Goal: Task Accomplishment & Management: Manage account settings

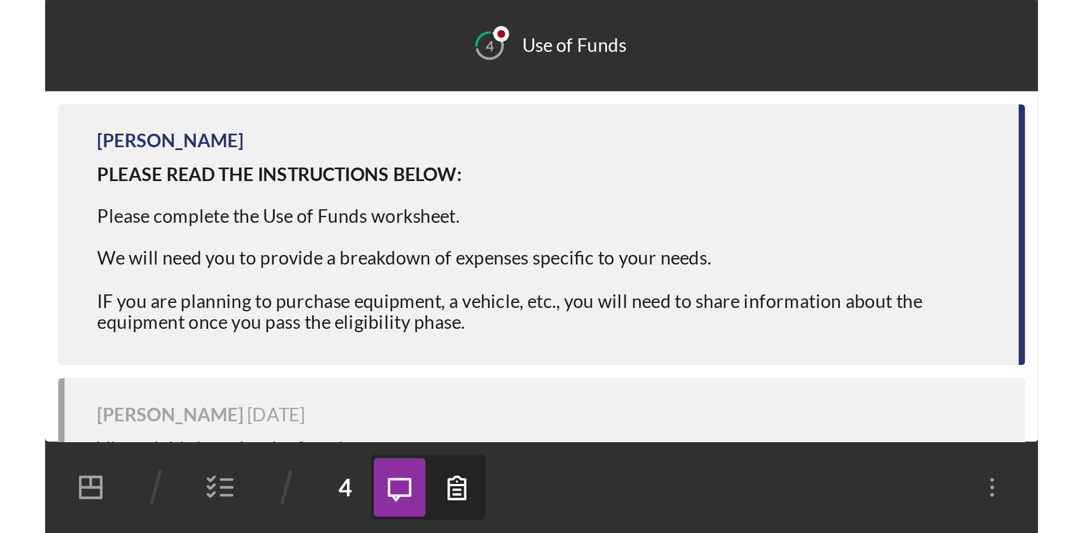
scroll to position [126, 0]
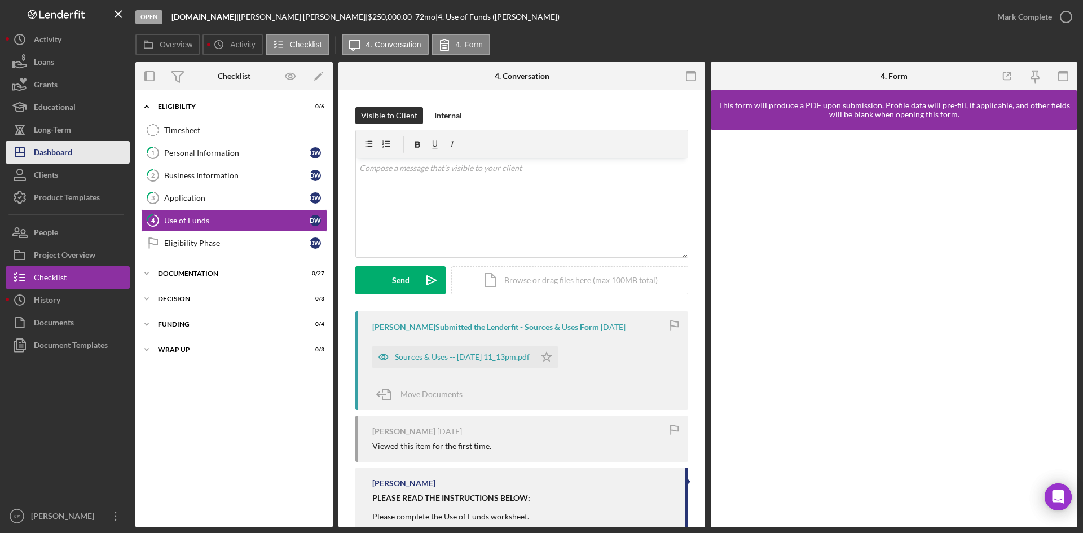
click at [61, 153] on div "Dashboard" at bounding box center [53, 153] width 38 height 25
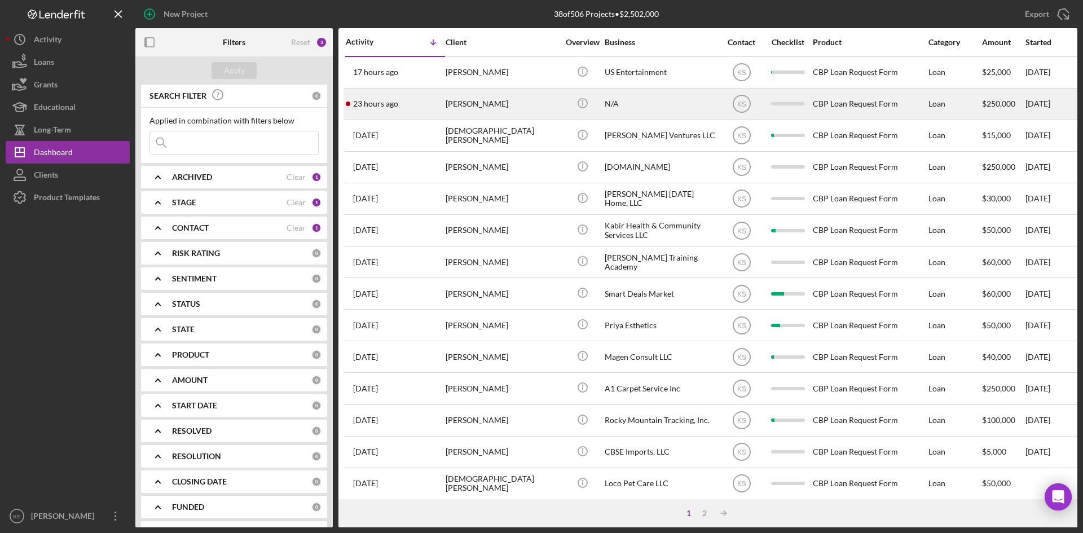
click at [377, 103] on time "23 hours ago" at bounding box center [375, 103] width 45 height 9
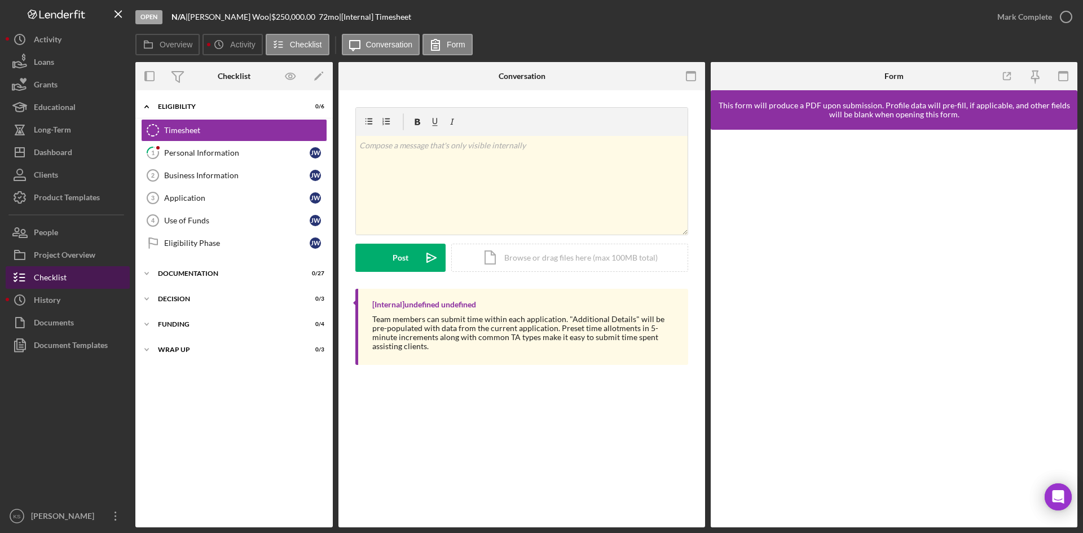
click at [45, 230] on div "Checklist" at bounding box center [50, 278] width 33 height 25
click at [61, 230] on button "Icon/History History" at bounding box center [68, 300] width 124 height 23
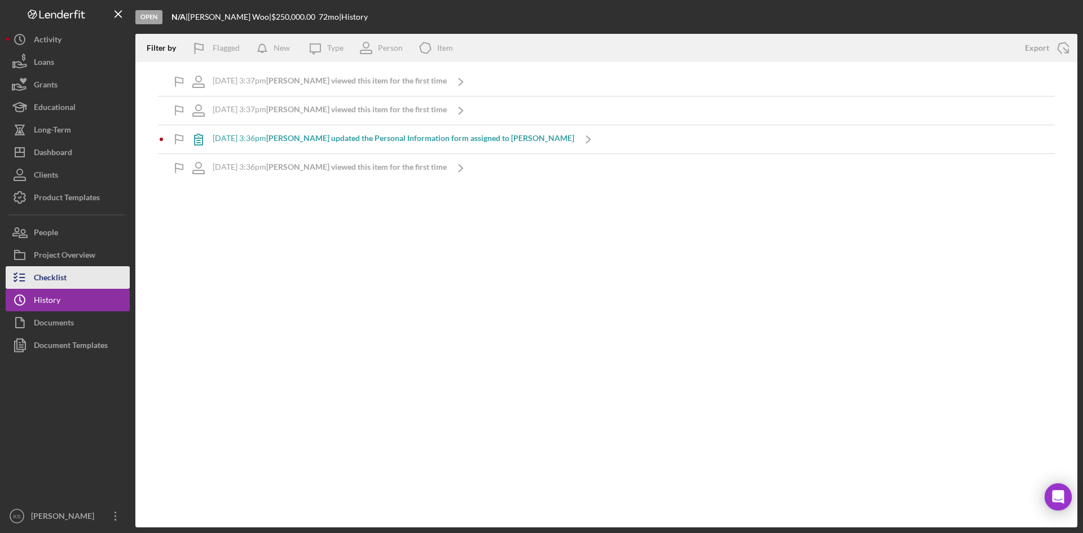
click at [71, 230] on button "Checklist" at bounding box center [68, 277] width 124 height 23
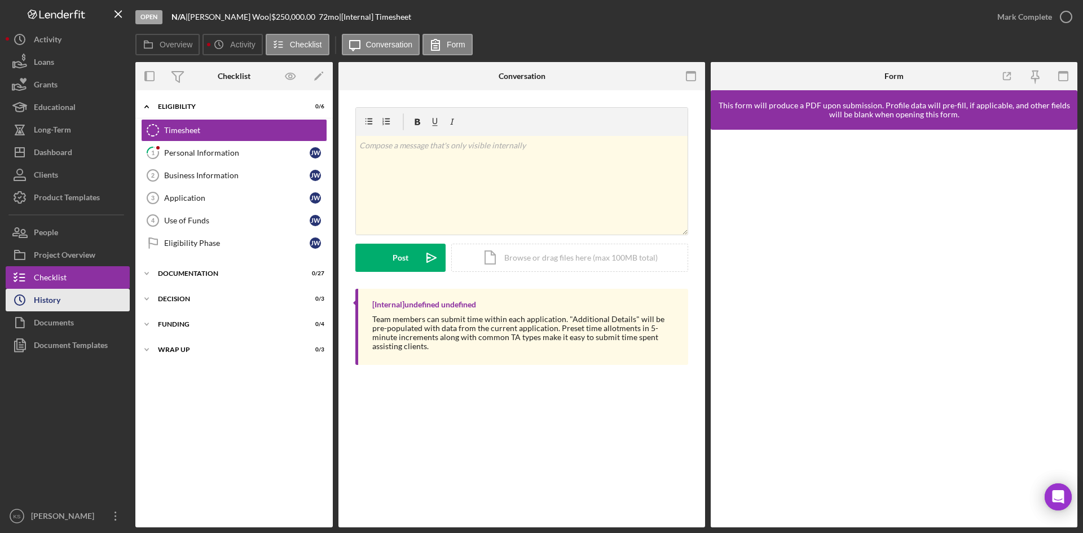
click at [65, 230] on button "Icon/History History" at bounding box center [68, 300] width 124 height 23
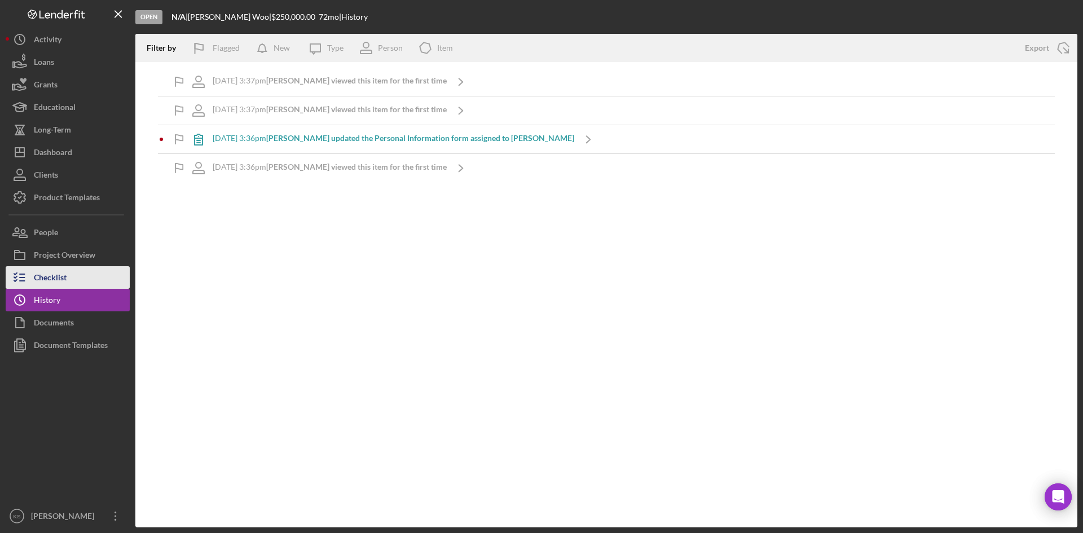
click at [64, 230] on div "Checklist" at bounding box center [50, 278] width 33 height 25
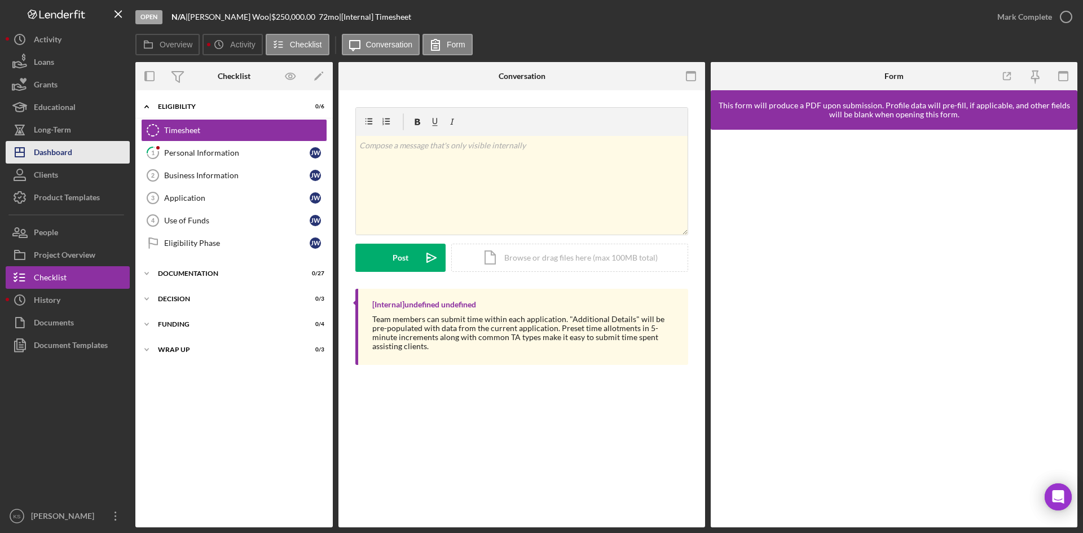
click at [58, 151] on div "Dashboard" at bounding box center [53, 153] width 38 height 25
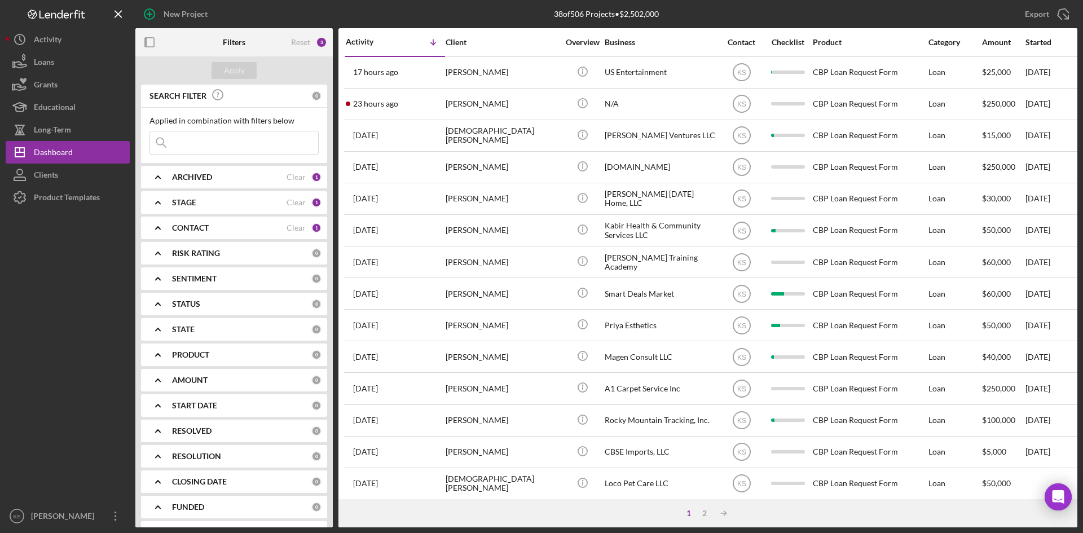
click at [195, 200] on b "STAGE" at bounding box center [184, 202] width 24 height 9
click at [156, 230] on input "Open" at bounding box center [155, 302] width 11 height 11
checkbox input "false"
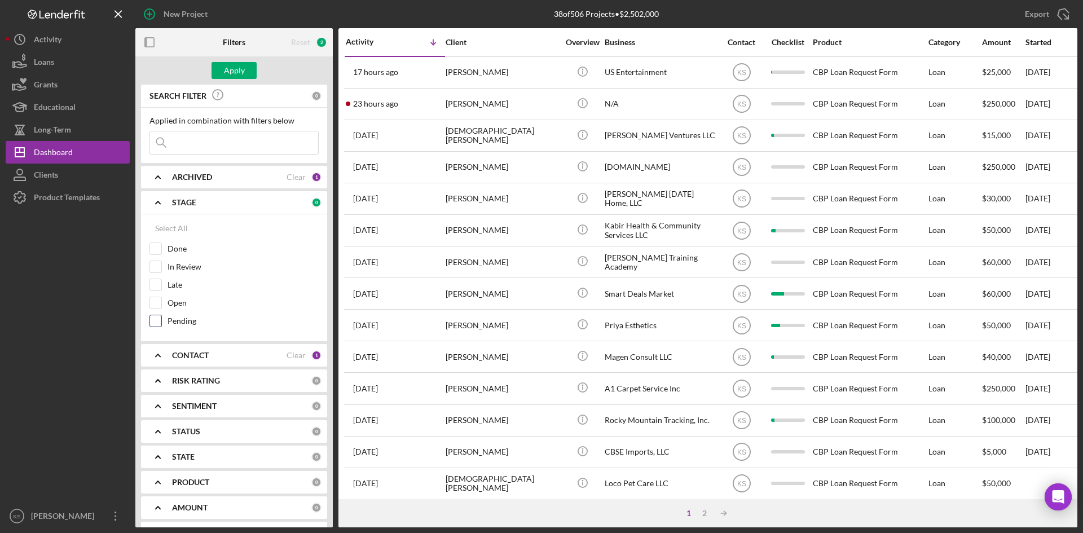
click at [156, 230] on input "Pending" at bounding box center [155, 320] width 11 height 11
checkbox input "true"
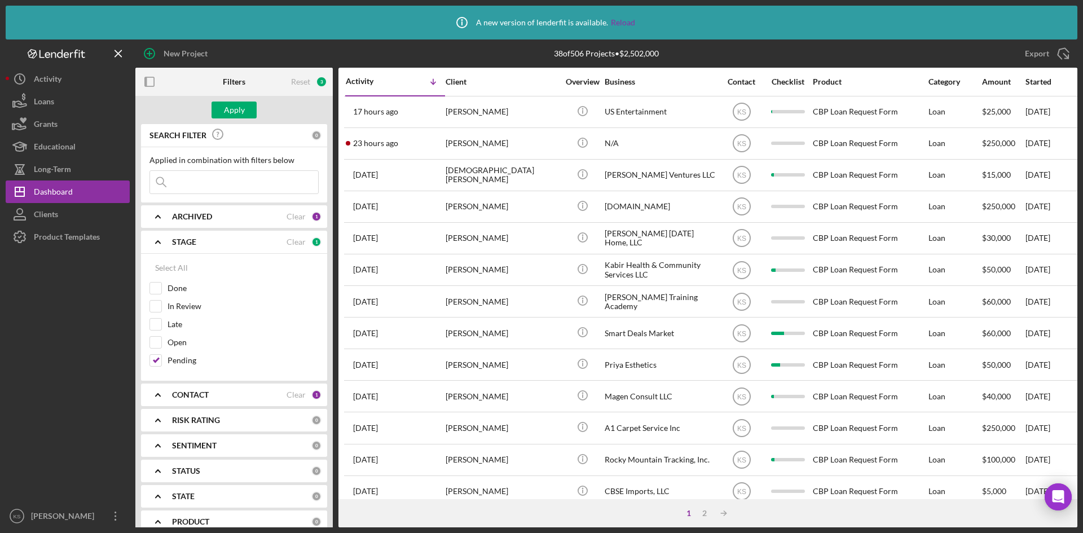
click at [193, 230] on b "CONTACT" at bounding box center [190, 394] width 37 height 9
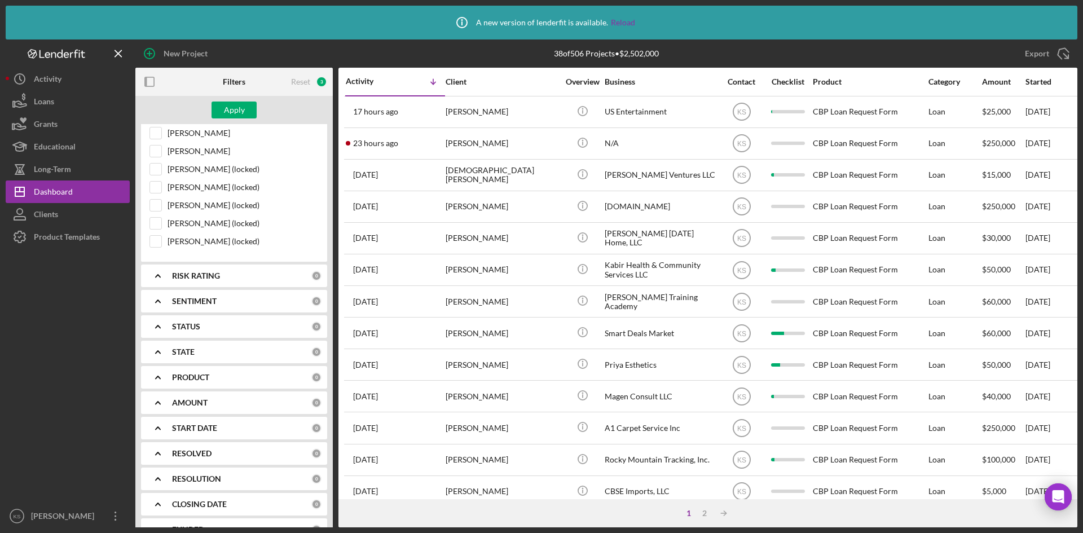
scroll to position [370, 0]
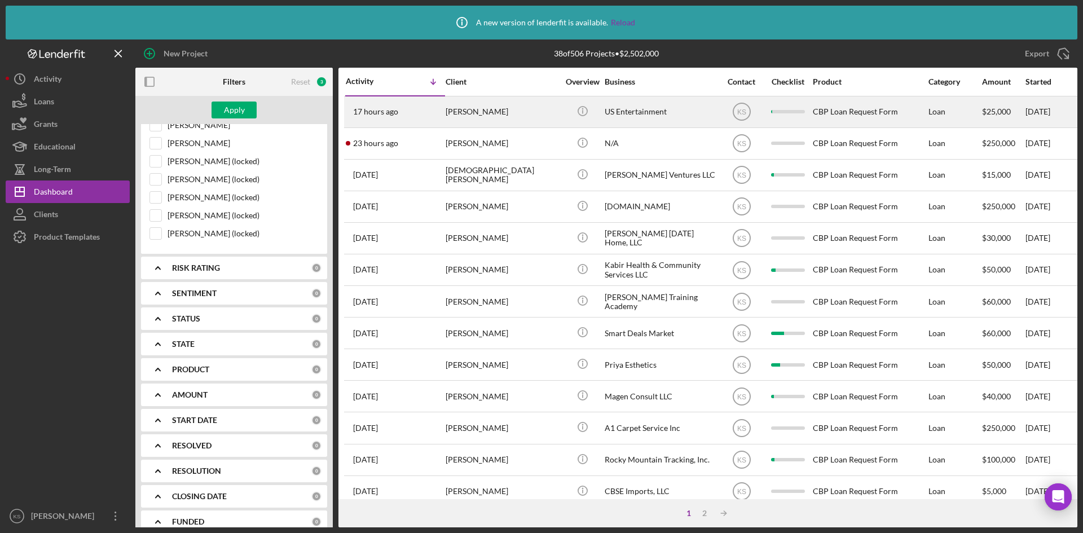
click at [394, 113] on time "17 hours ago" at bounding box center [375, 111] width 45 height 9
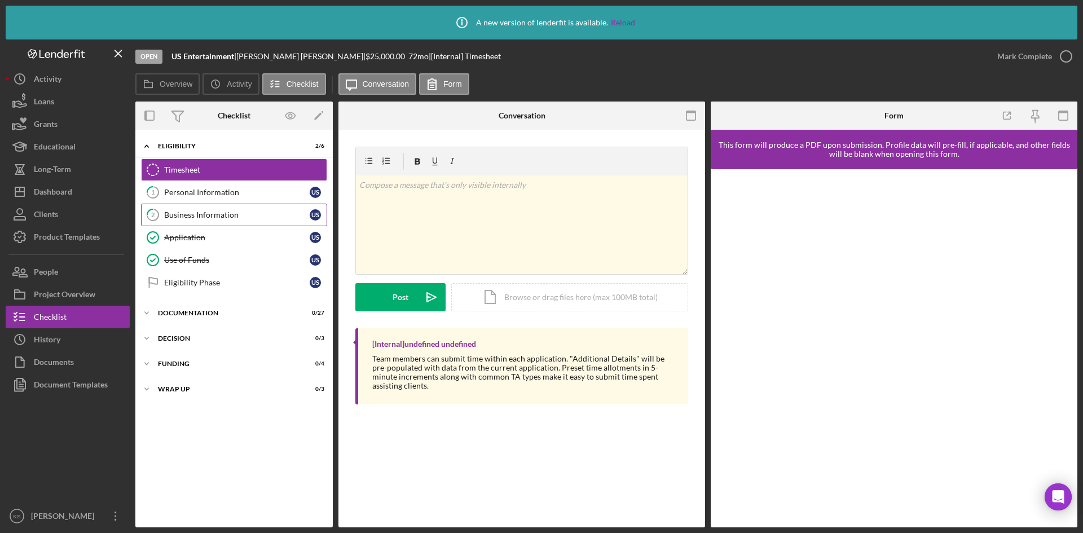
click at [213, 214] on div "Business Information" at bounding box center [236, 214] width 145 height 9
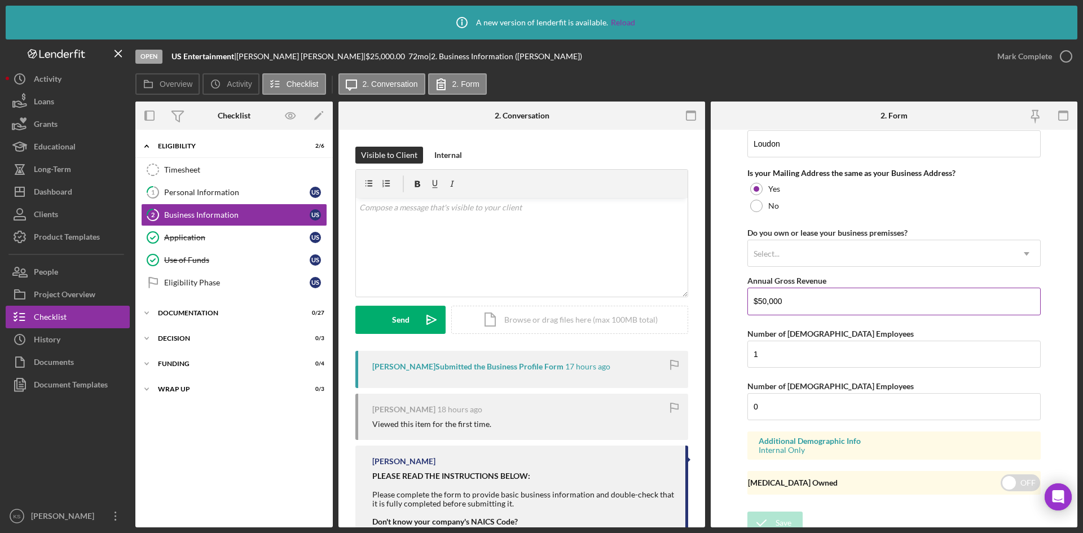
scroll to position [854, 0]
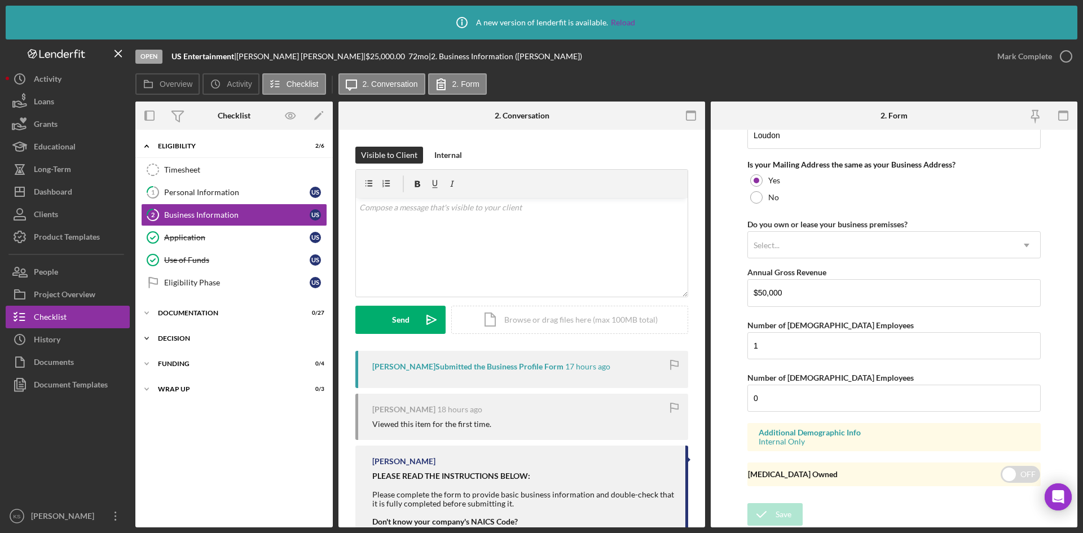
click at [181, 230] on div "Decision" at bounding box center [238, 338] width 161 height 7
click at [185, 230] on div "Decision" at bounding box center [236, 384] width 145 height 9
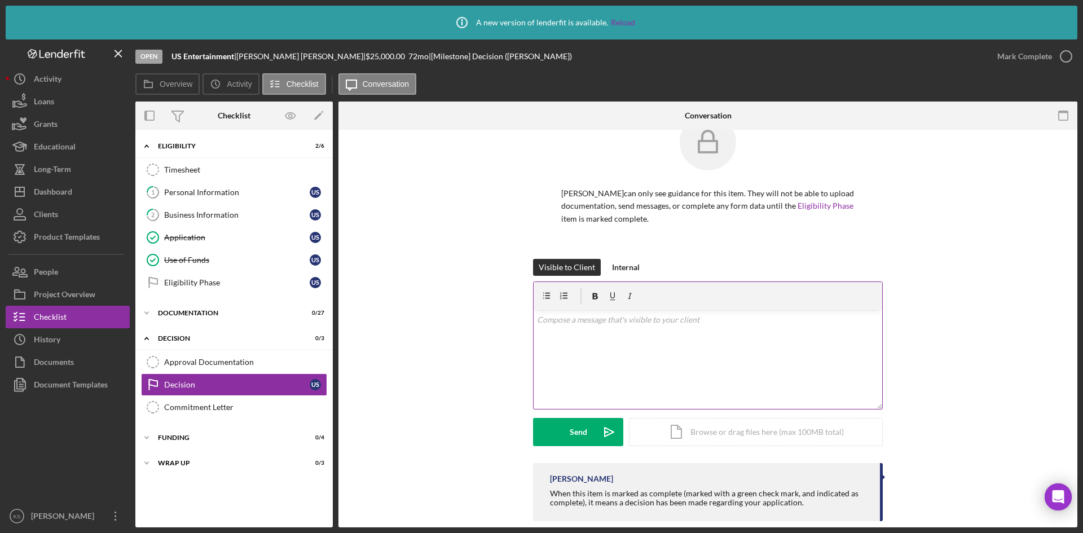
scroll to position [49, 0]
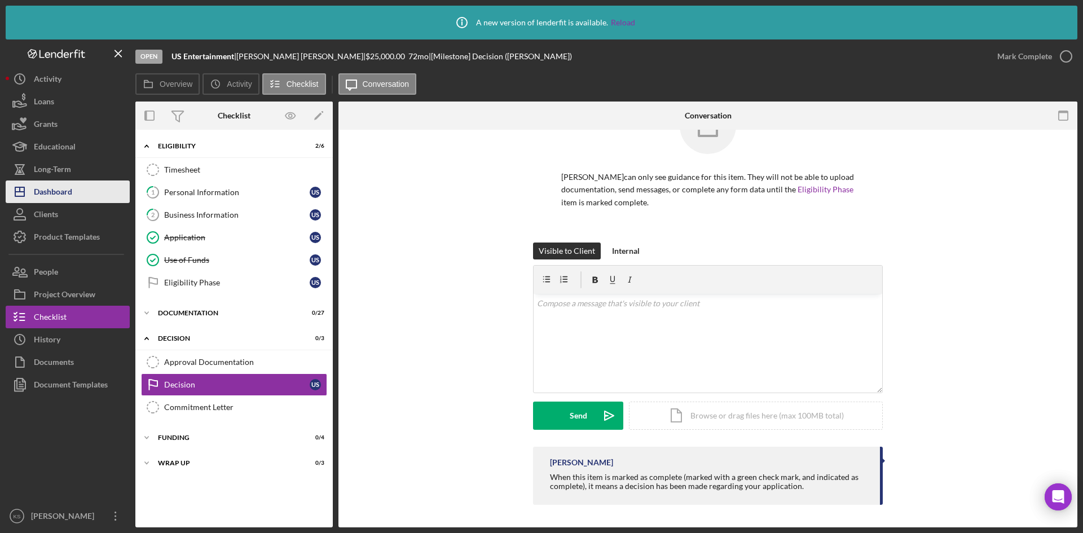
click at [62, 190] on div "Dashboard" at bounding box center [53, 192] width 38 height 25
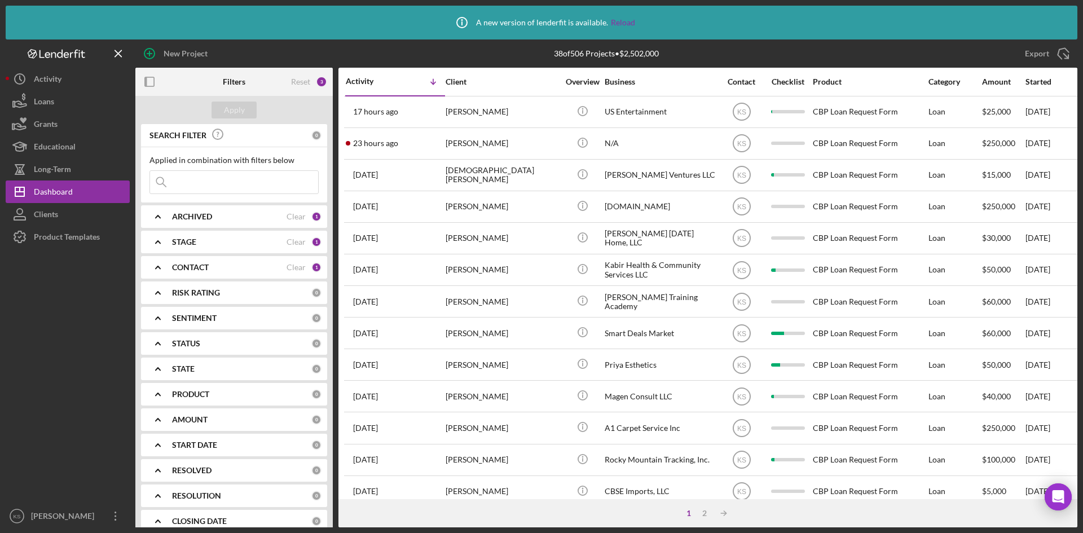
click at [196, 230] on b "CONTACT" at bounding box center [190, 267] width 37 height 9
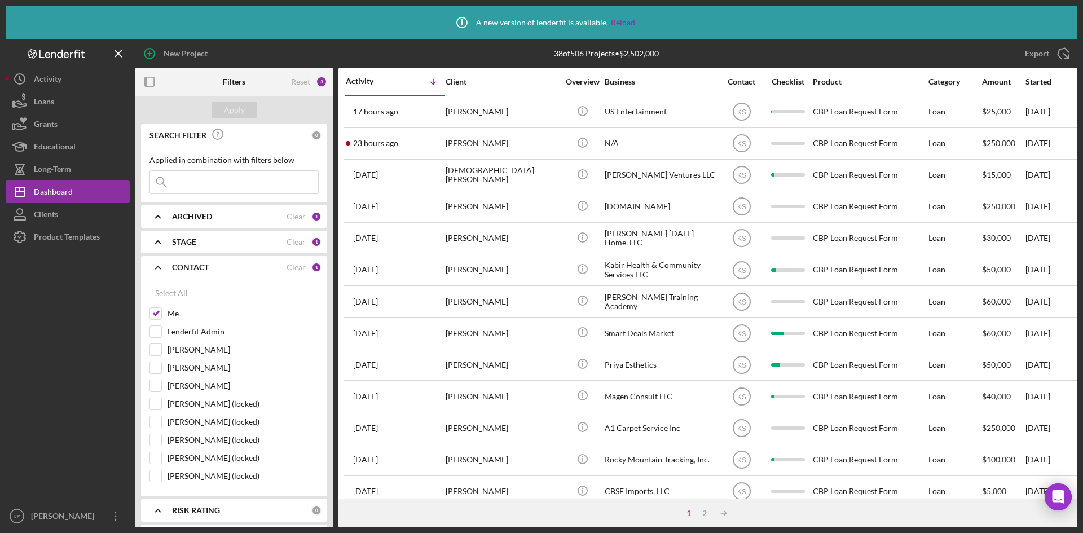
click at [199, 230] on div "STAGE" at bounding box center [229, 241] width 114 height 9
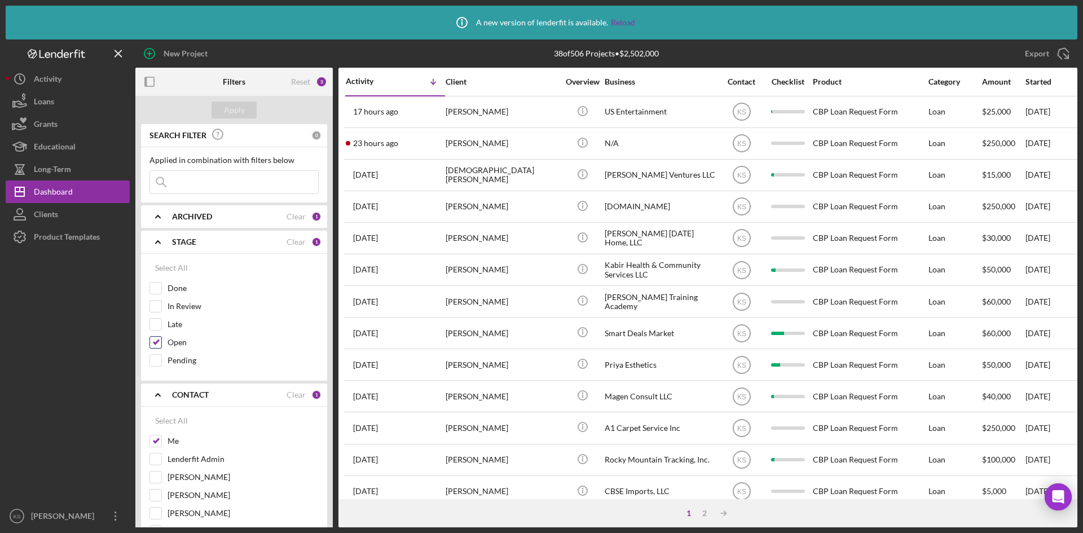
click at [156, 230] on input "Open" at bounding box center [155, 342] width 11 height 11
checkbox input "false"
click at [157, 230] on input "Pending" at bounding box center [155, 360] width 11 height 11
click at [156, 230] on input "Pending" at bounding box center [155, 360] width 11 height 11
checkbox input "false"
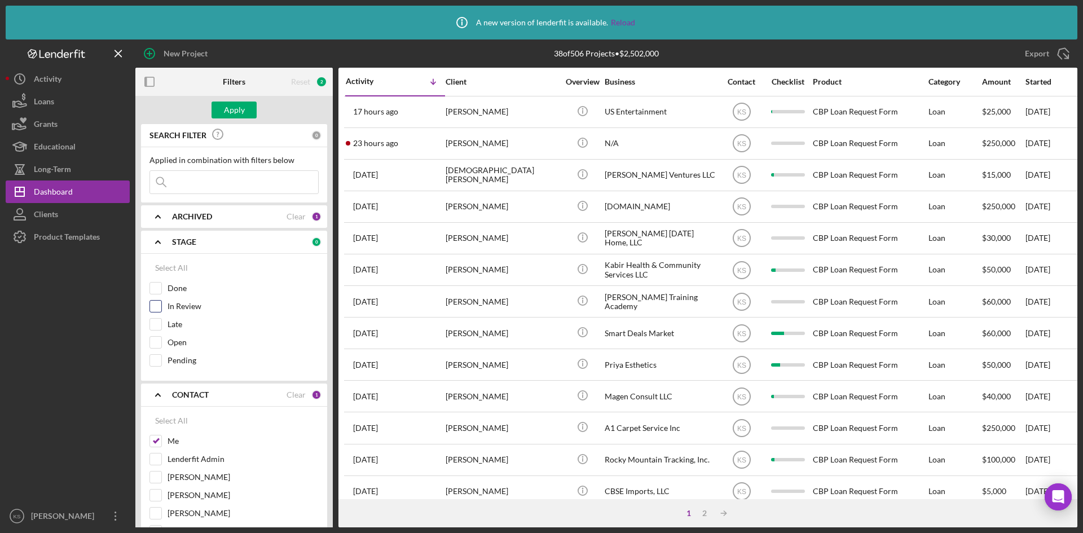
click at [157, 230] on input "In Review" at bounding box center [155, 306] width 11 height 11
checkbox input "true"
click at [158, 230] on input "[PERSON_NAME]" at bounding box center [155, 476] width 11 height 11
checkbox input "true"
click at [155, 230] on input "Me" at bounding box center [155, 440] width 11 height 11
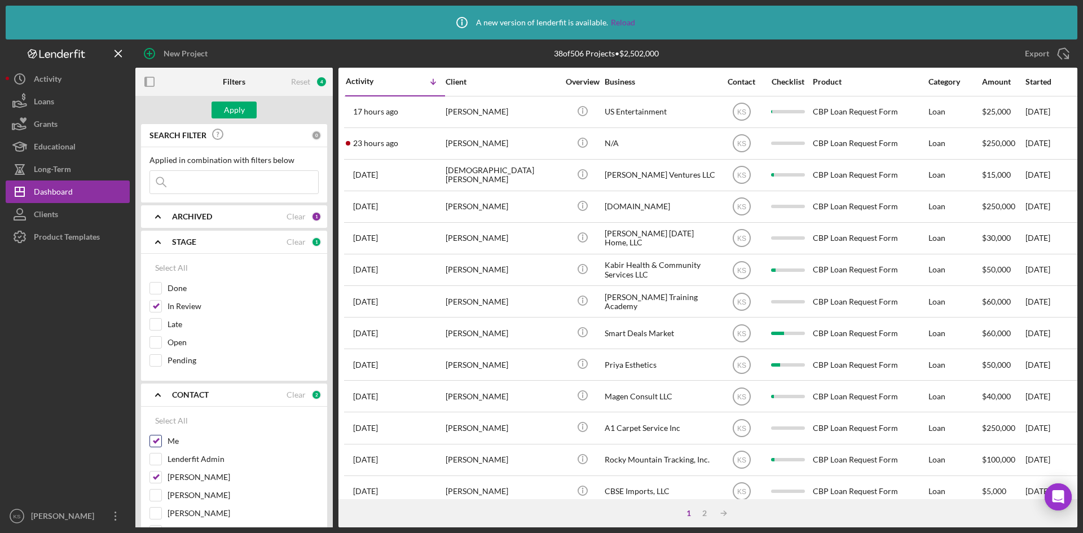
checkbox input "false"
click at [232, 104] on div "Apply" at bounding box center [234, 110] width 21 height 17
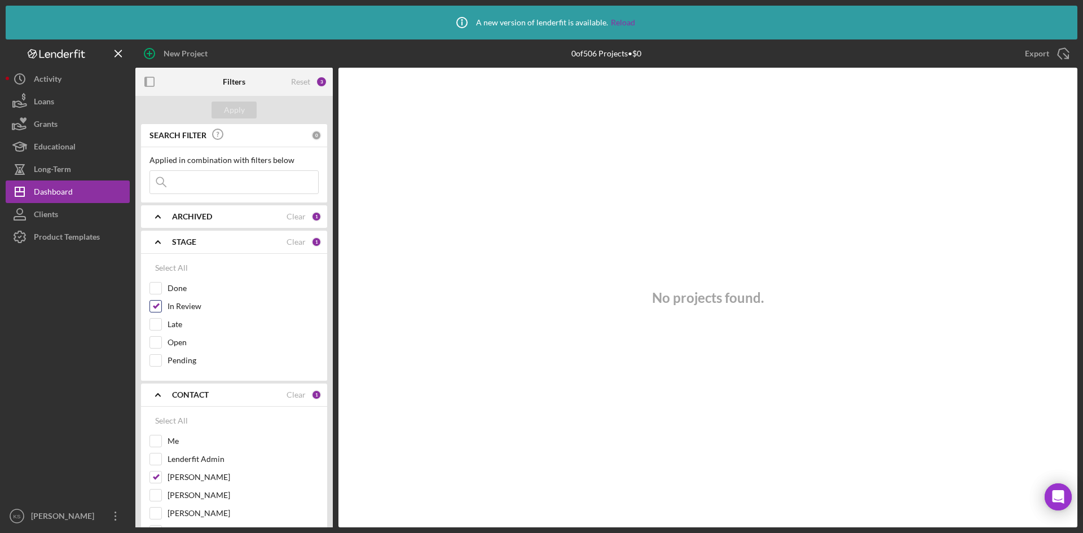
click at [150, 230] on input "In Review" at bounding box center [155, 306] width 11 height 11
checkbox input "false"
click at [156, 230] on input "Pending" at bounding box center [155, 360] width 11 height 11
checkbox input "true"
click at [235, 105] on div "Apply" at bounding box center [234, 110] width 21 height 17
